Goal: Task Accomplishment & Management: Use online tool/utility

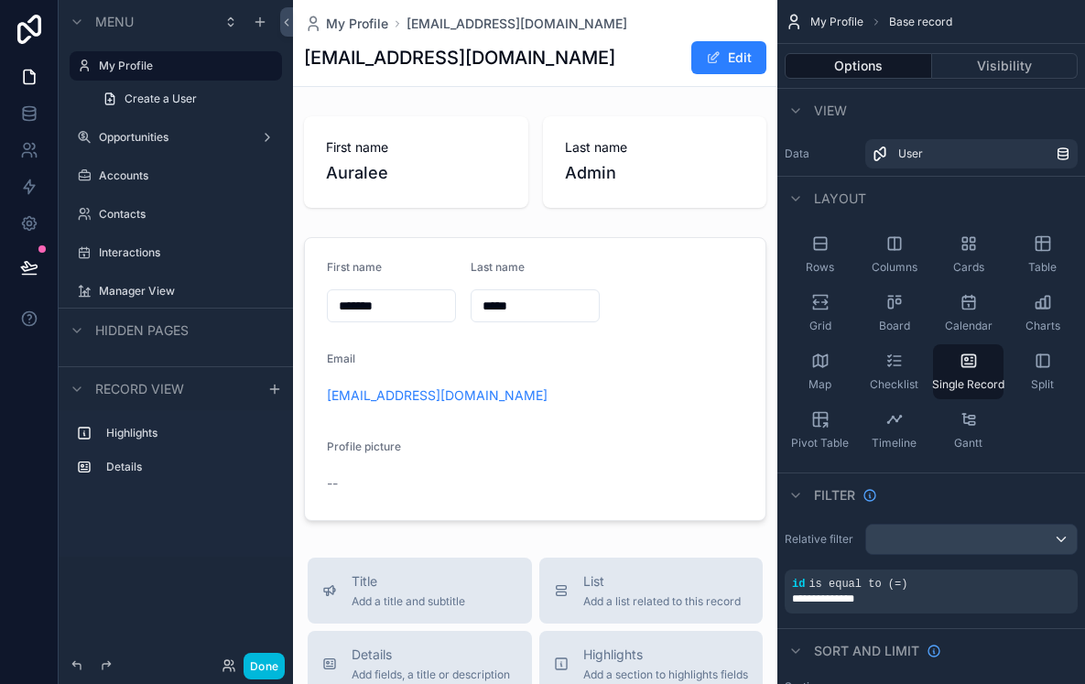
click at [271, 666] on button "Done" at bounding box center [264, 666] width 41 height 27
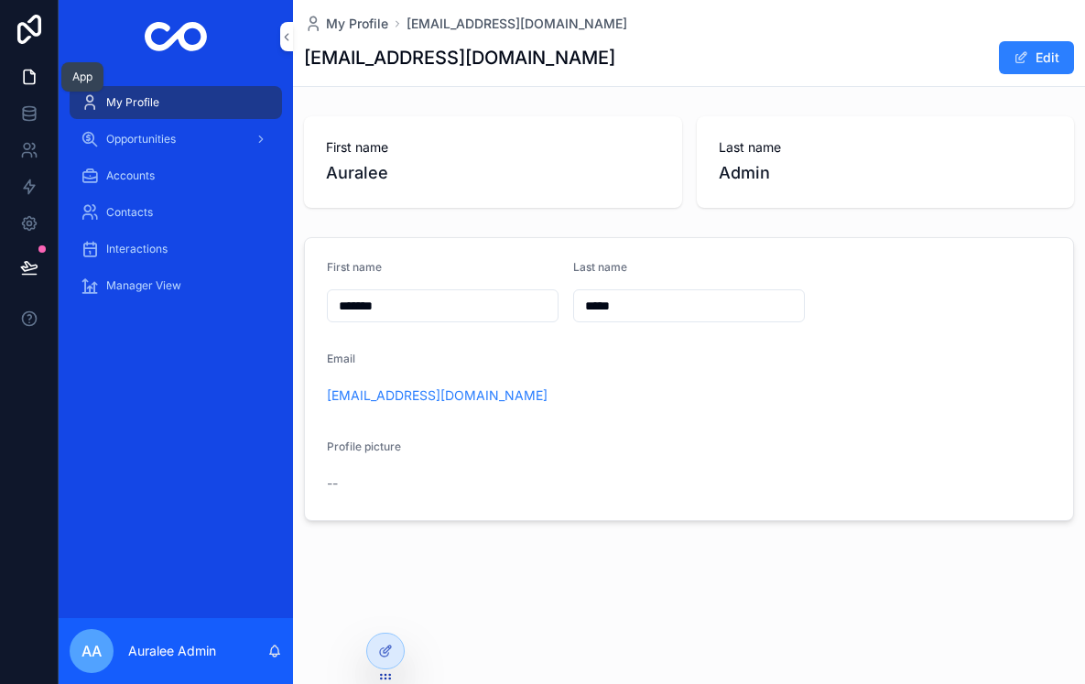
click at [26, 71] on icon at bounding box center [29, 78] width 11 height 14
click at [30, 80] on icon at bounding box center [29, 77] width 18 height 18
click at [25, 120] on icon at bounding box center [29, 117] width 12 height 7
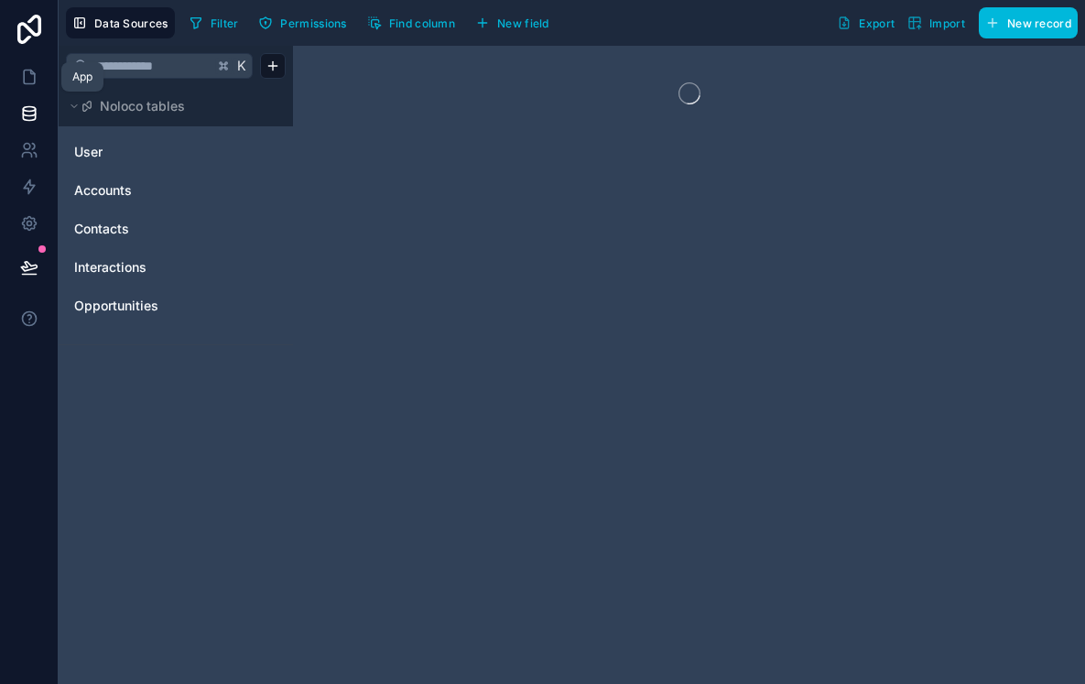
click at [28, 74] on icon at bounding box center [29, 77] width 18 height 18
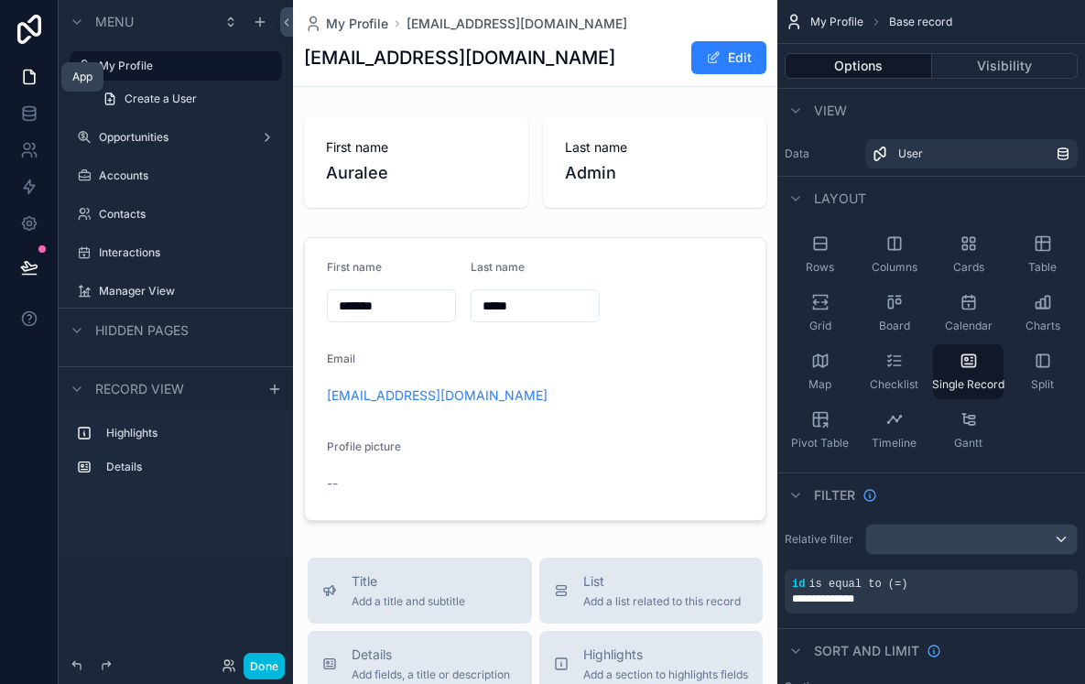
click at [31, 79] on icon at bounding box center [29, 77] width 18 height 18
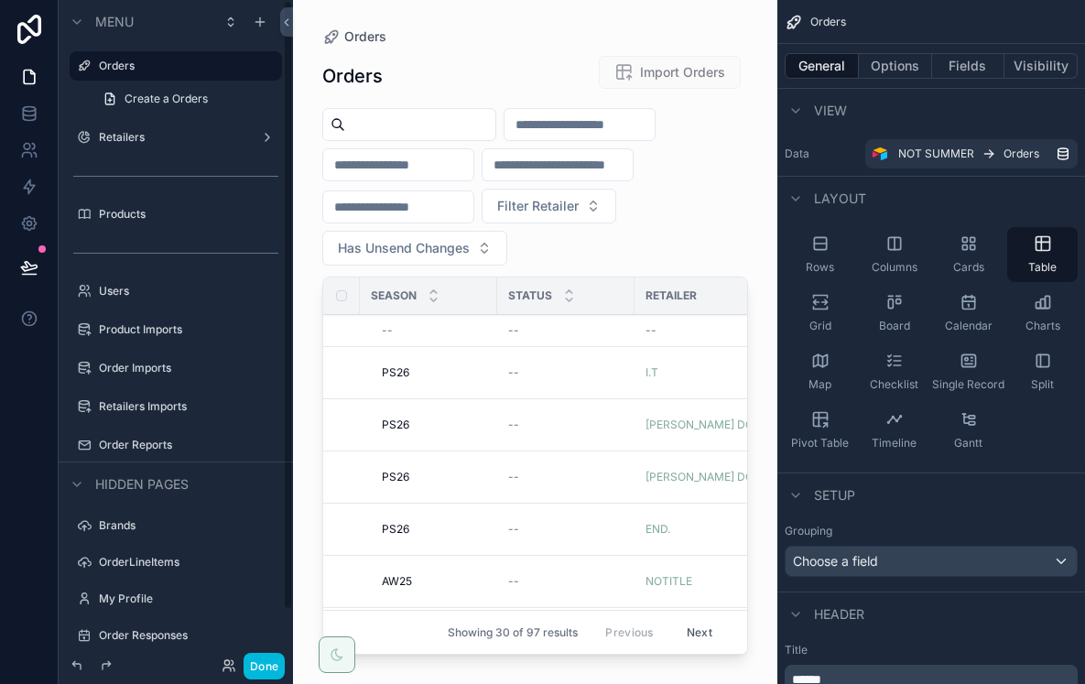
click at [253, 668] on button "Done" at bounding box center [264, 666] width 41 height 27
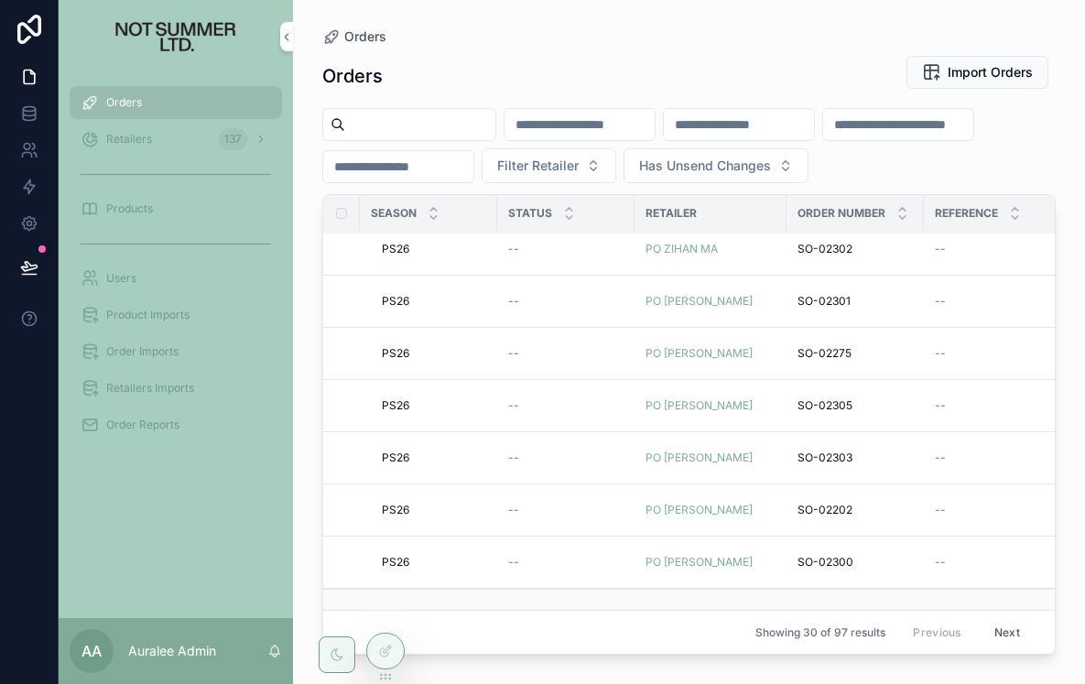
scroll to position [1192, 0]
click at [1014, 637] on button "Next" at bounding box center [1007, 632] width 51 height 28
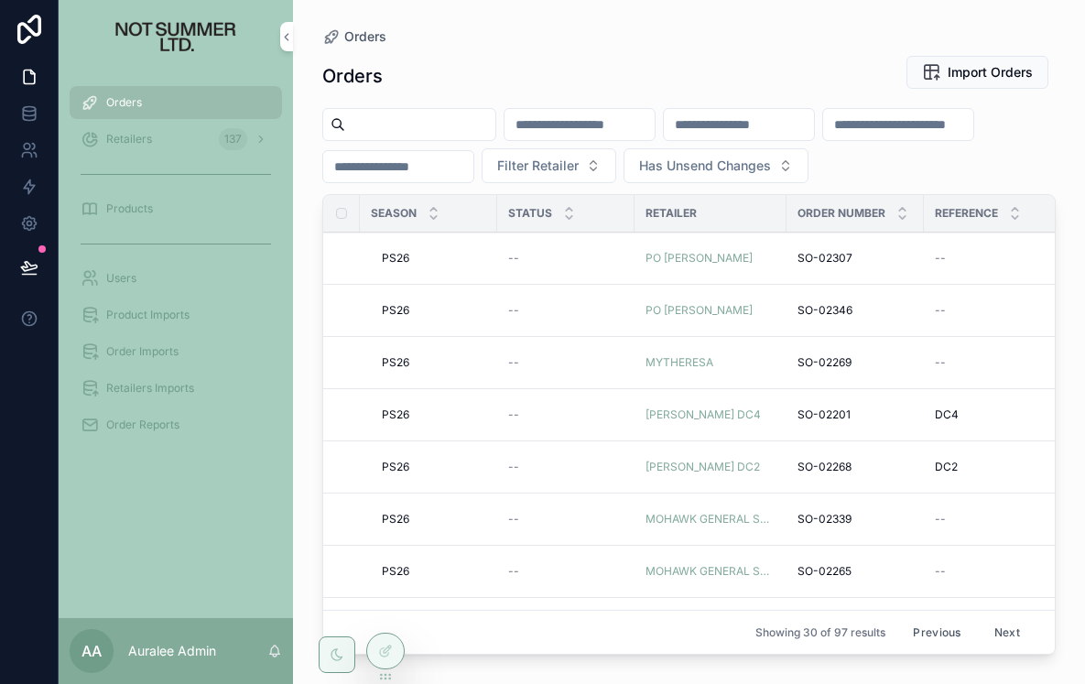
click at [545, 158] on span "Filter Retailer" at bounding box center [538, 166] width 82 height 18
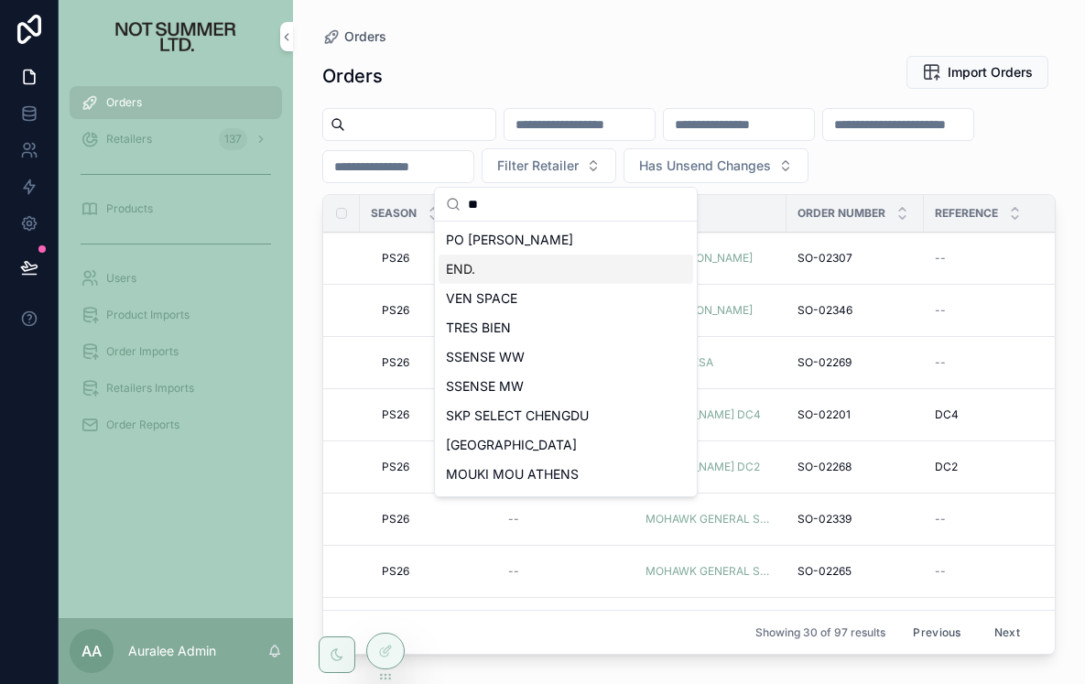
type input "**"
click at [479, 269] on div "END." at bounding box center [566, 269] width 255 height 29
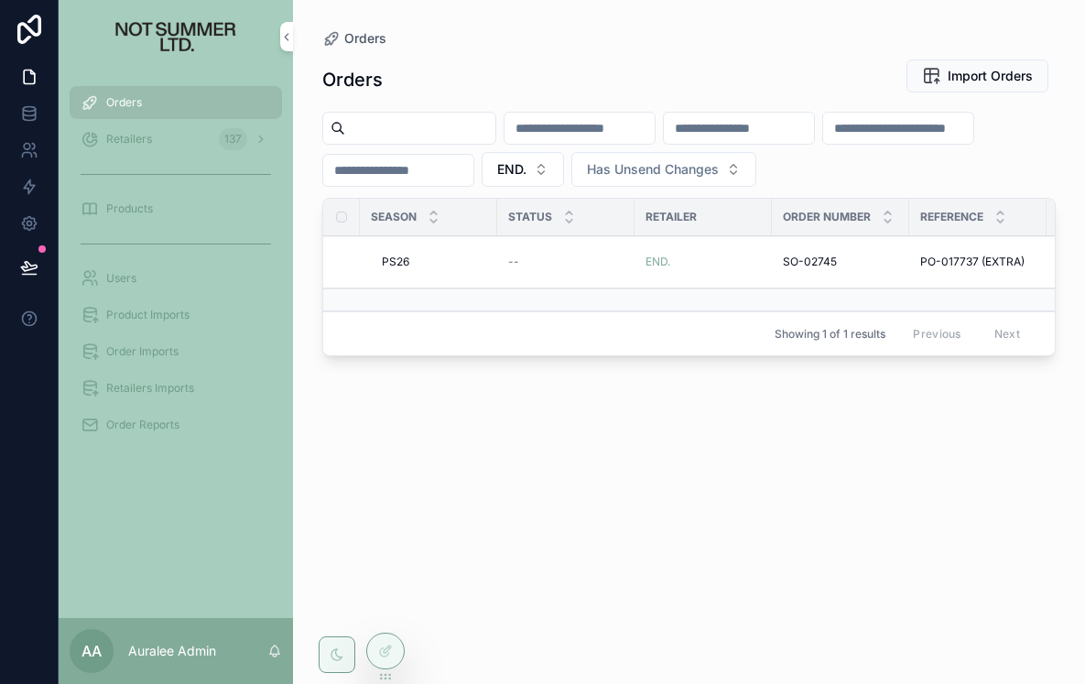
click at [527, 169] on span "END." at bounding box center [511, 169] width 29 height 18
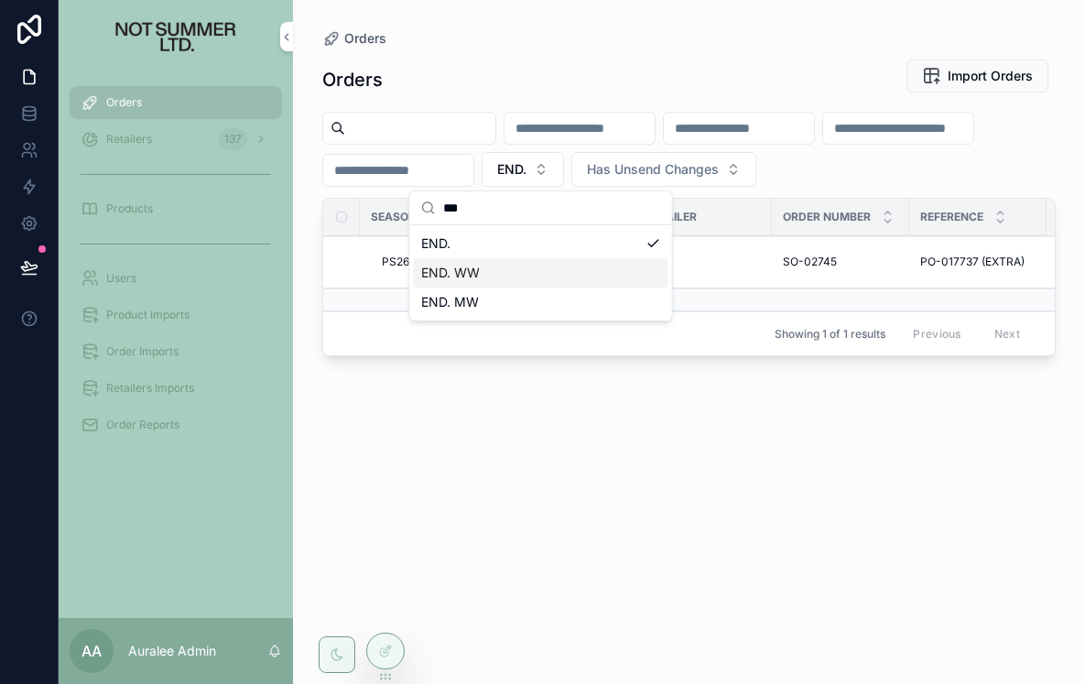
type input "***"
click at [500, 270] on div "END. WW" at bounding box center [541, 272] width 255 height 29
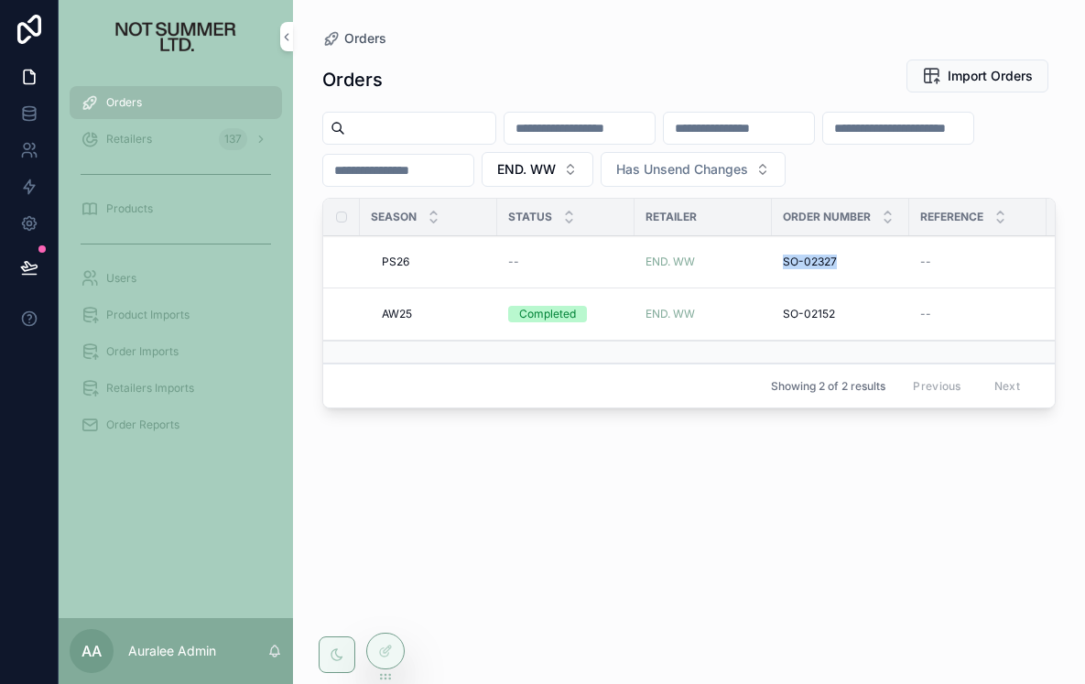
click at [556, 170] on span "END. WW" at bounding box center [526, 169] width 59 height 18
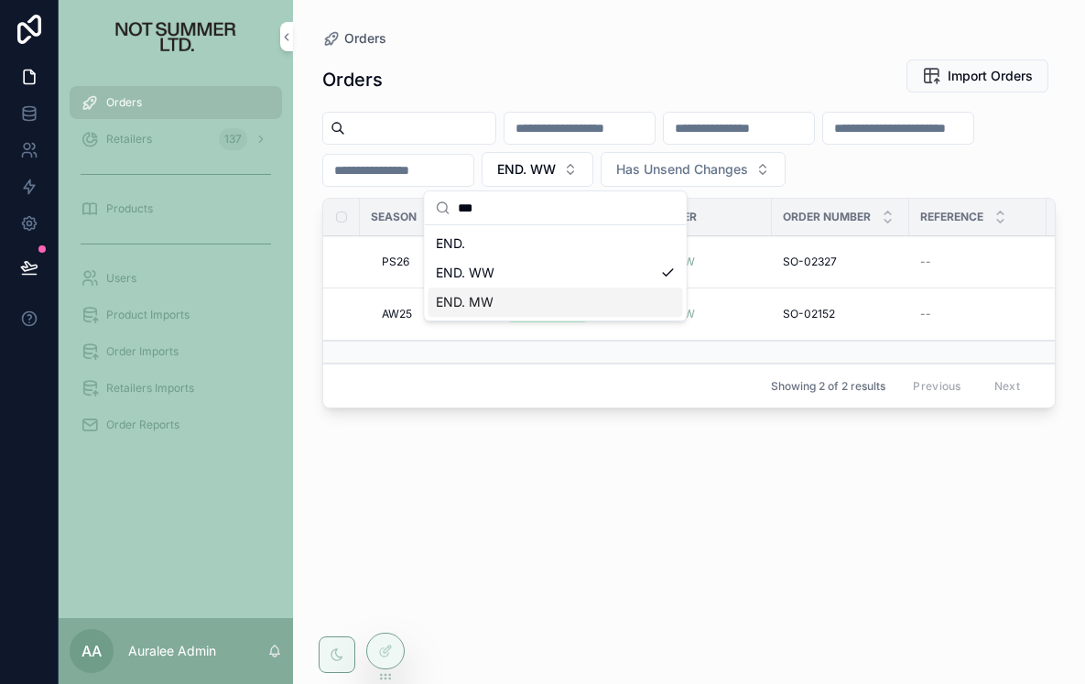
type input "***"
click at [524, 299] on div "END. MW" at bounding box center [556, 302] width 255 height 29
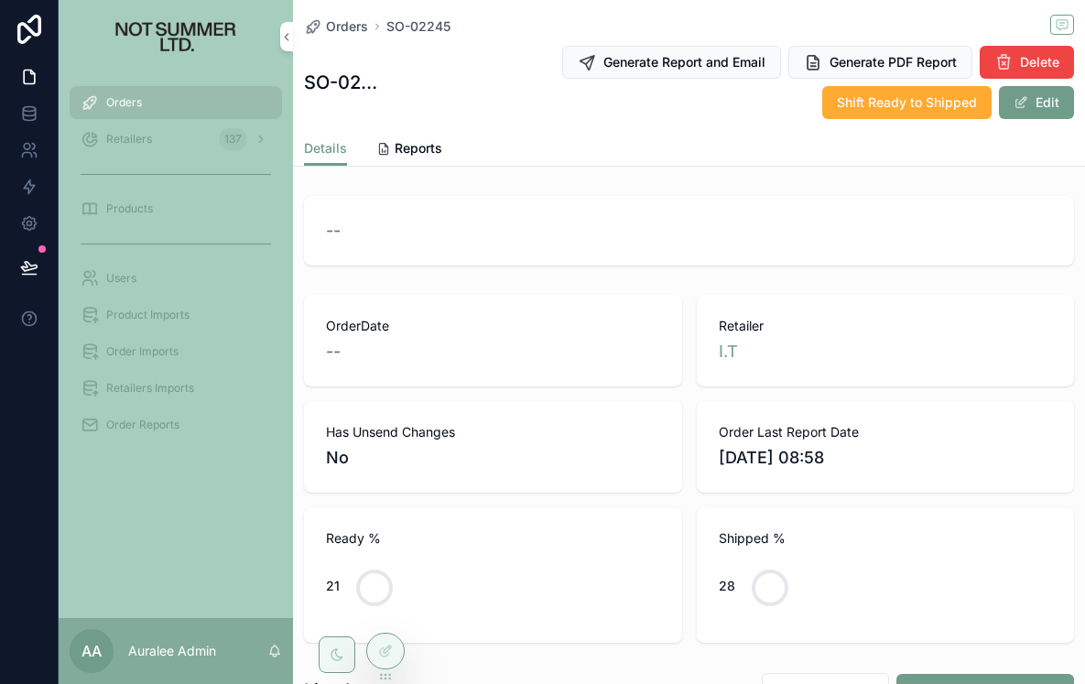
click at [438, 143] on span "Reports" at bounding box center [419, 148] width 48 height 18
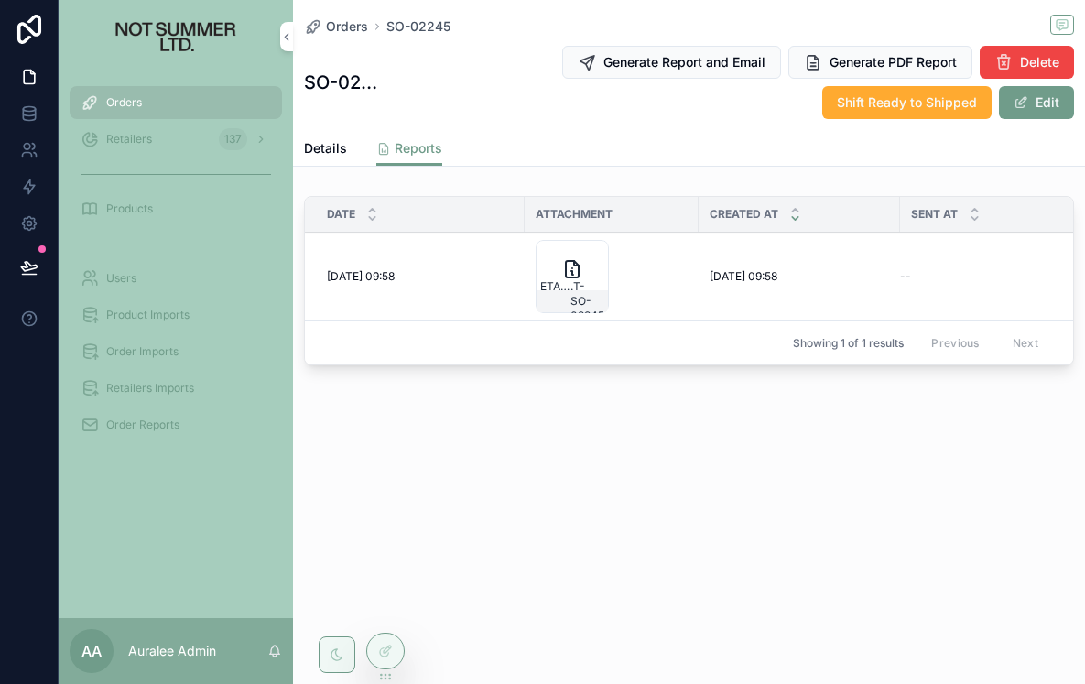
click at [0, 0] on icon "scrollable content" at bounding box center [0, 0] width 0 height 0
click at [501, 452] on div "Orders SO-02245 SO-02245 Generate Report and Email Generate PDF Report Delete S…" at bounding box center [689, 248] width 792 height 497
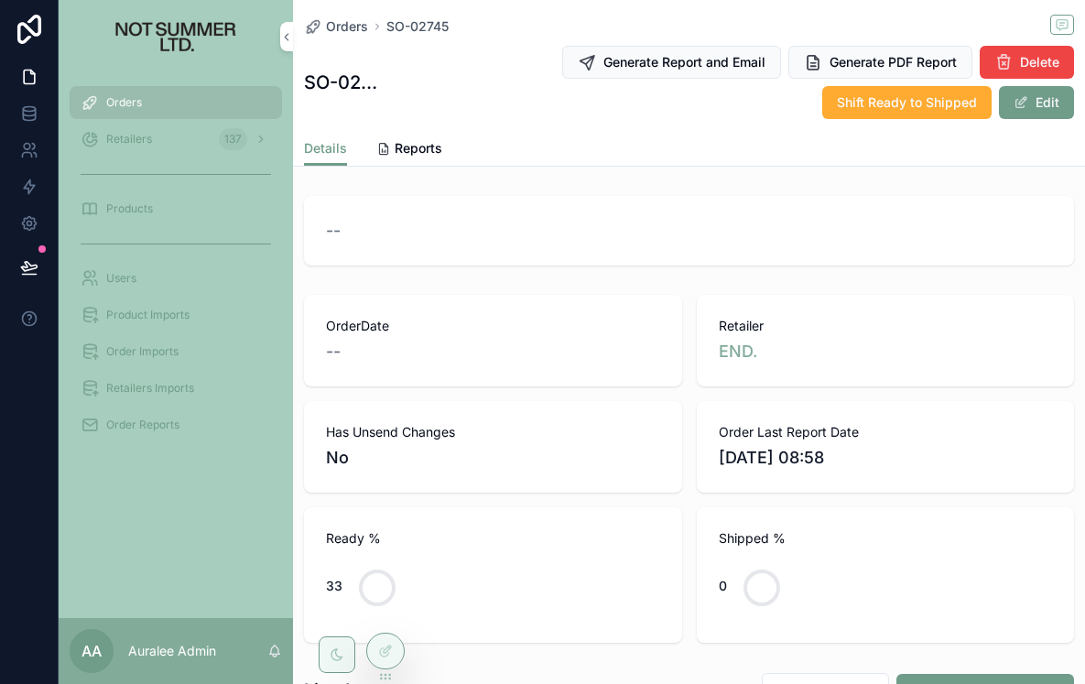
click at [415, 155] on span "Reports" at bounding box center [419, 148] width 48 height 18
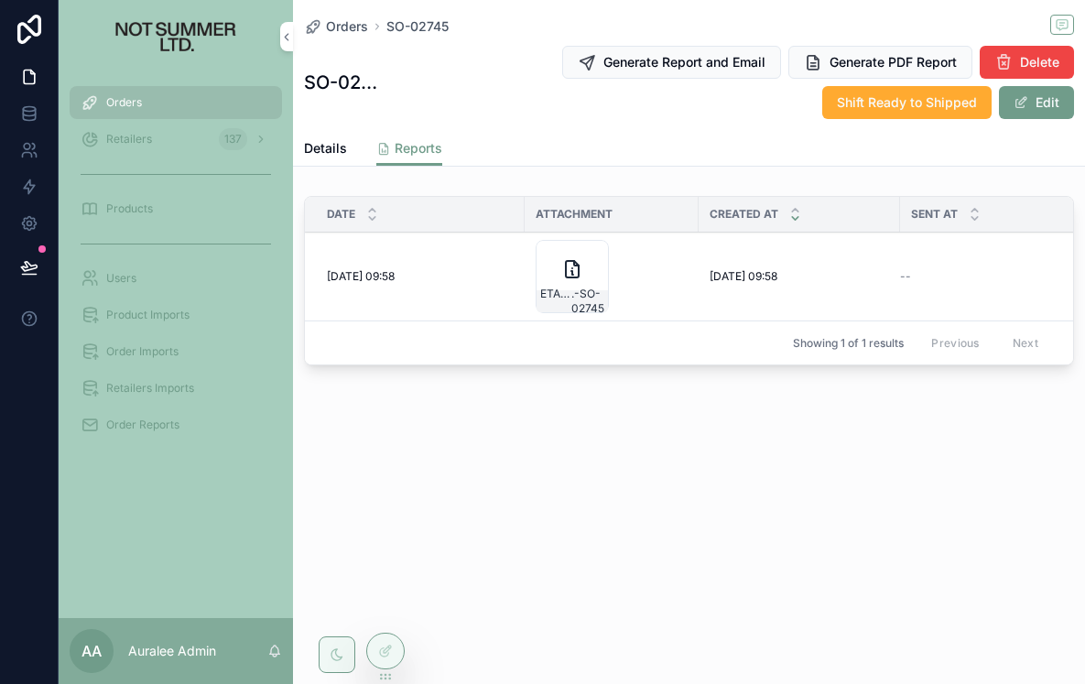
click at [0, 0] on icon "scrollable content" at bounding box center [0, 0] width 0 height 0
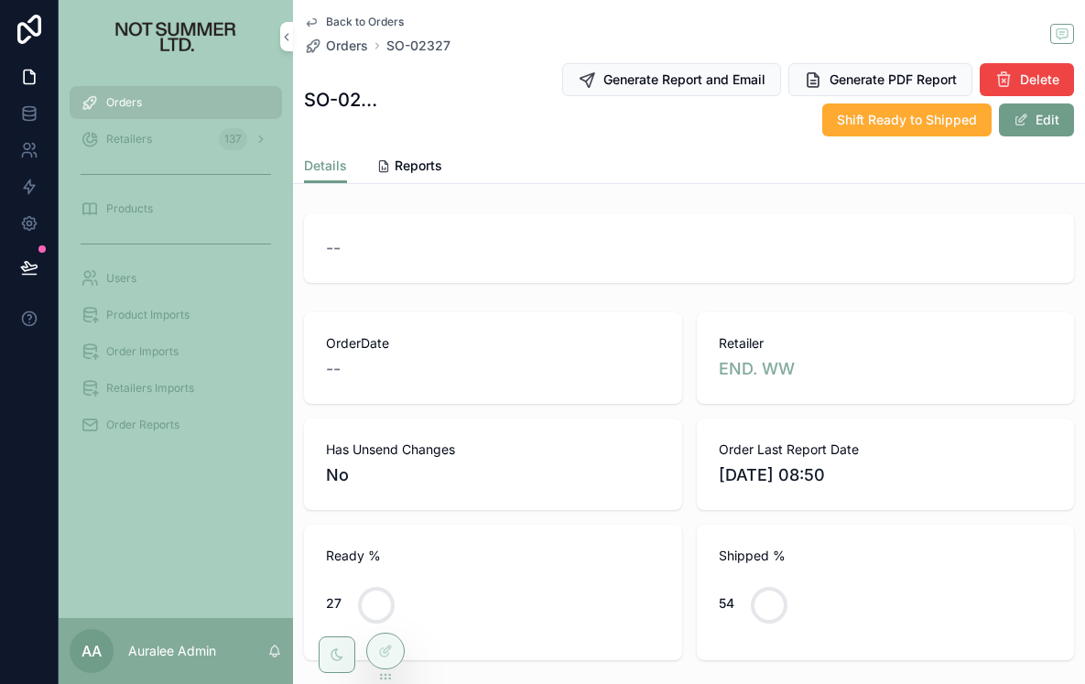
click at [425, 160] on span "Reports" at bounding box center [419, 166] width 48 height 18
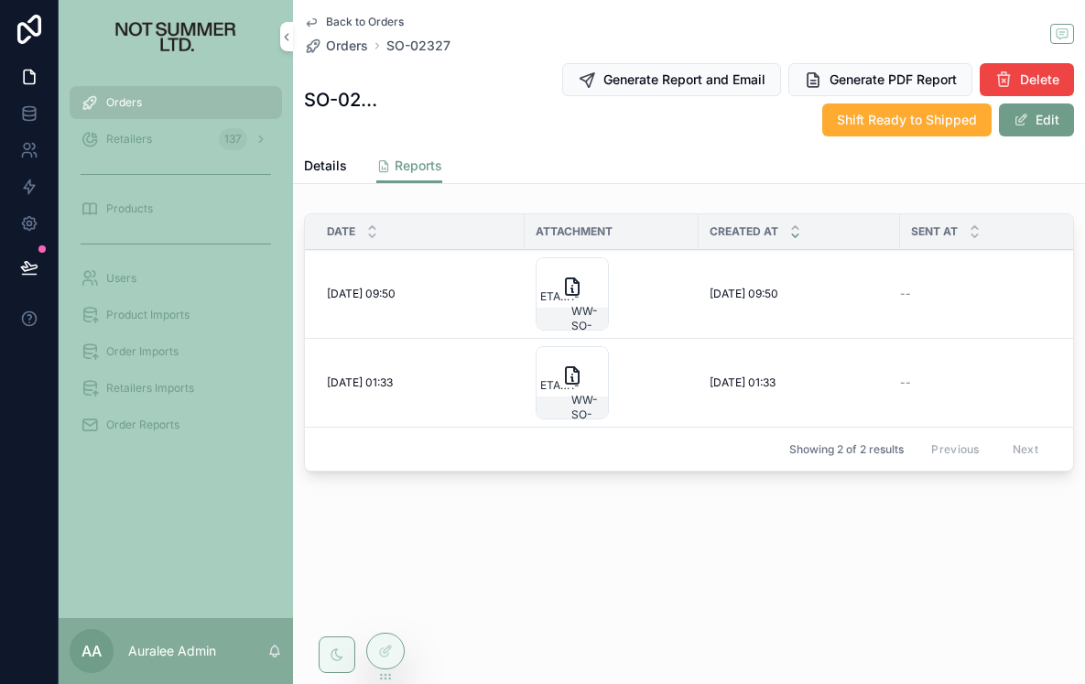
click at [0, 0] on icon "scrollable content" at bounding box center [0, 0] width 0 height 0
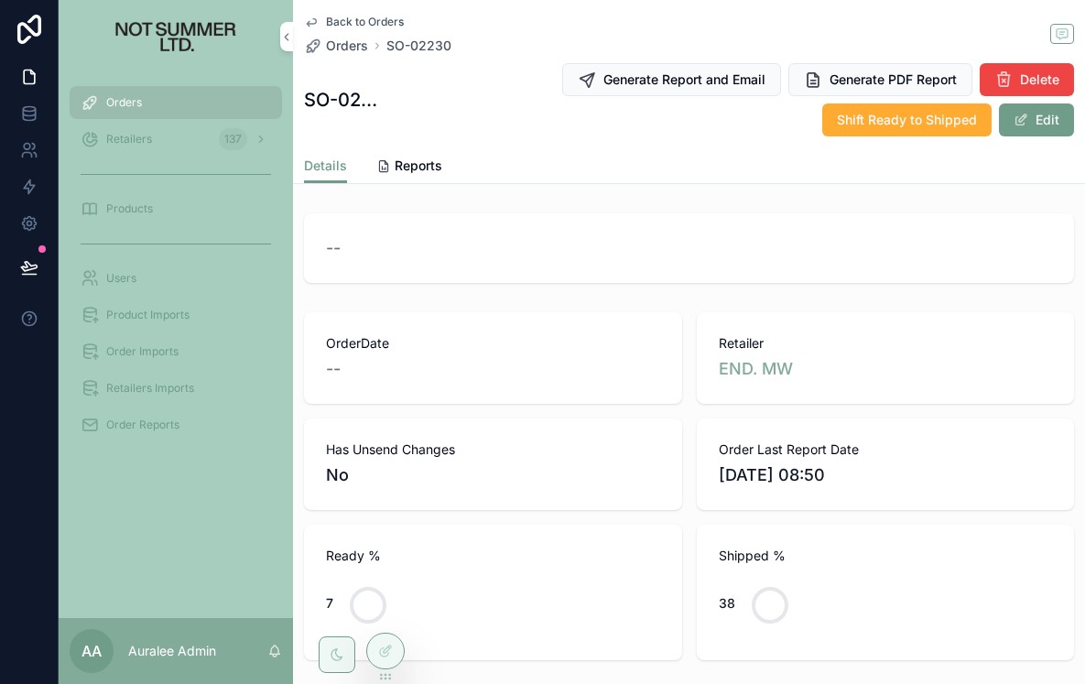
click at [417, 164] on span "Reports" at bounding box center [419, 166] width 48 height 18
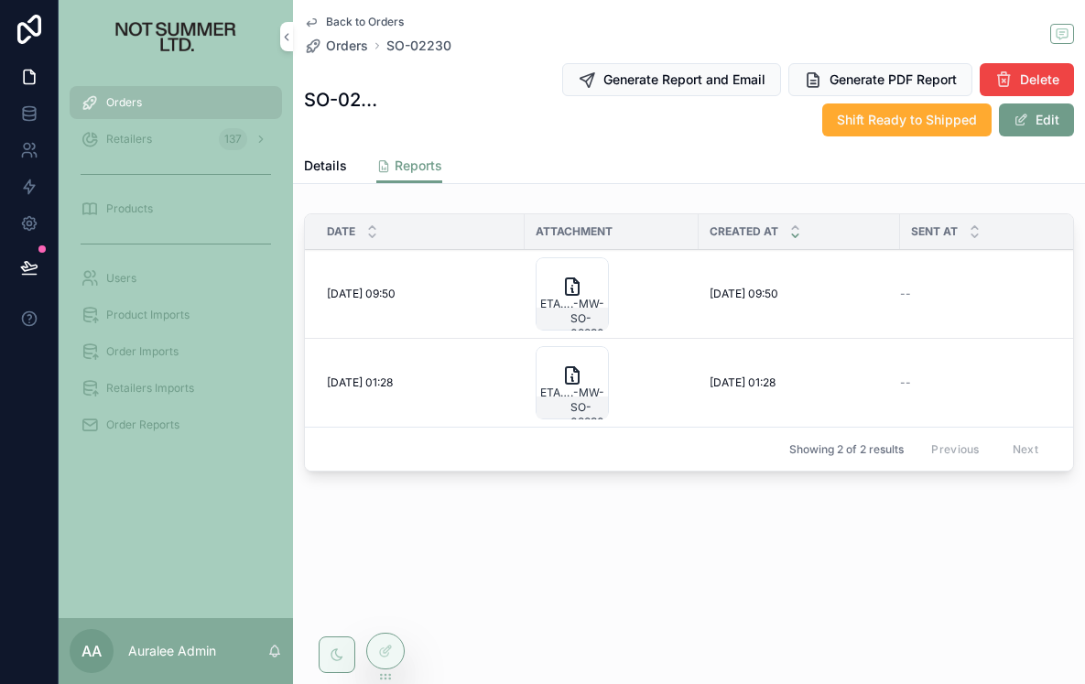
click at [0, 0] on icon "scrollable content" at bounding box center [0, 0] width 0 height 0
